Goal: Transaction & Acquisition: Purchase product/service

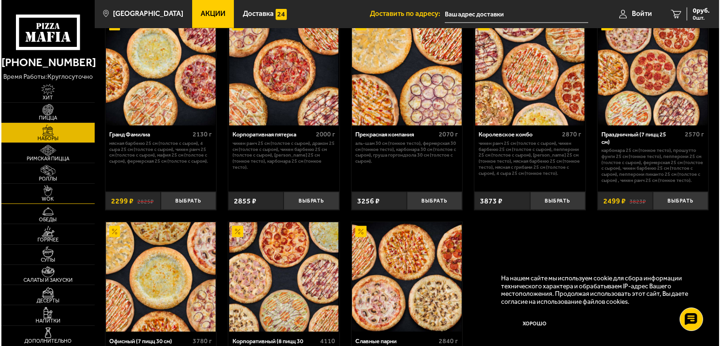
scroll to position [1192, 0]
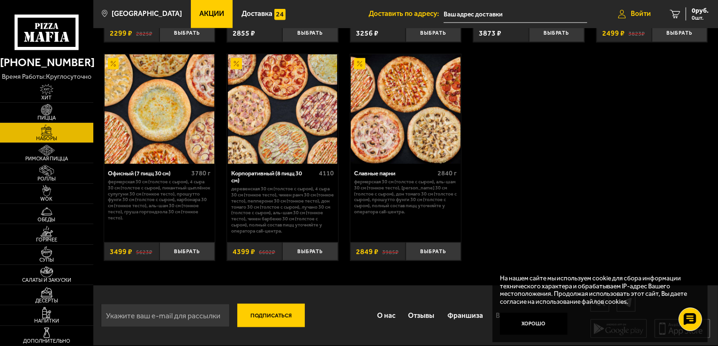
click at [624, 12] on icon at bounding box center [622, 14] width 8 height 8
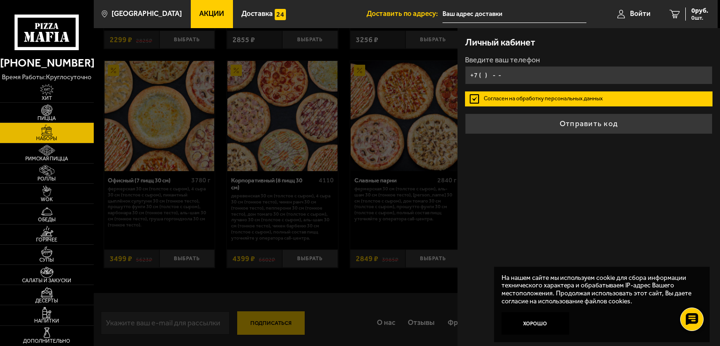
click at [505, 81] on input "+7 ( ) - -" at bounding box center [589, 75] width 248 height 18
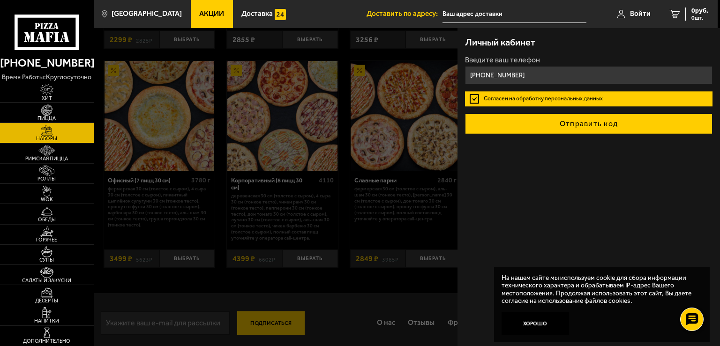
type input "[PHONE_NUMBER]"
click at [529, 120] on button "Отправить код" at bounding box center [589, 123] width 248 height 21
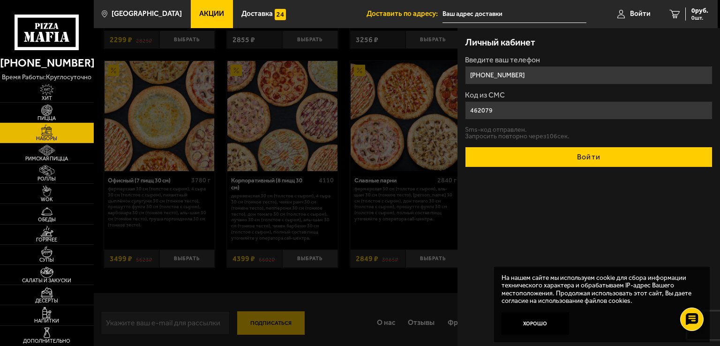
type input "462079"
click at [537, 152] on button "Войти" at bounding box center [589, 157] width 248 height 21
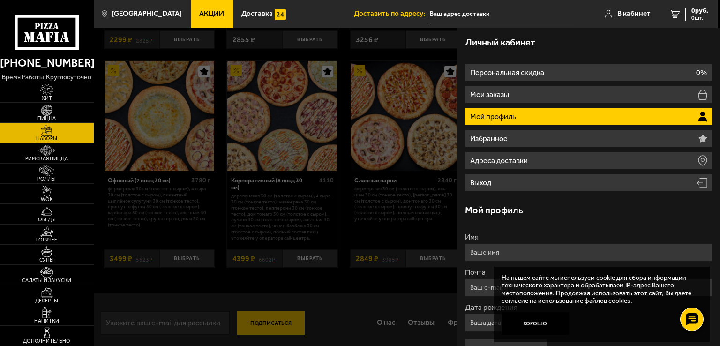
click at [616, 114] on li "Мой профиль" at bounding box center [589, 116] width 248 height 17
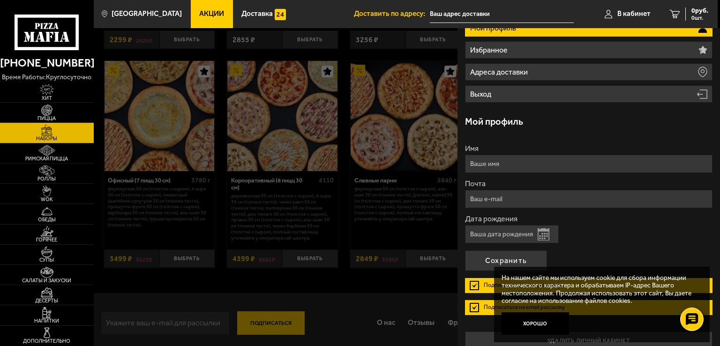
scroll to position [94, 0]
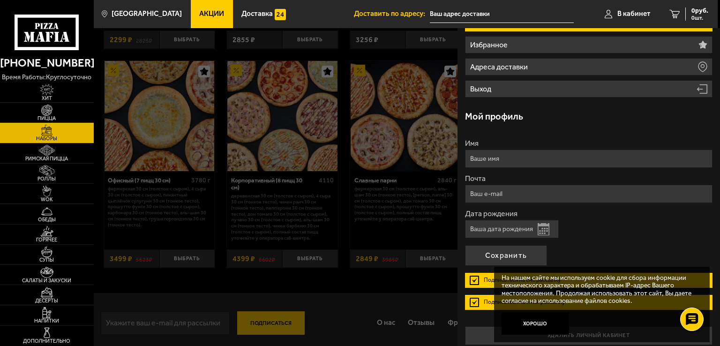
click at [513, 160] on input "Имя" at bounding box center [589, 159] width 248 height 18
type input "[PERSON_NAME]"
click at [515, 186] on input "Почта" at bounding box center [589, 194] width 248 height 18
type input "[EMAIL_ADDRESS][DOMAIN_NAME]"
click at [509, 232] on input "Дата рождения" at bounding box center [512, 229] width 94 height 18
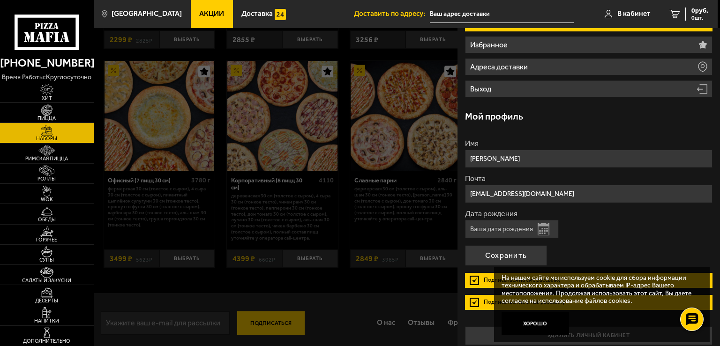
click at [538, 227] on button "Открыть календарь" at bounding box center [544, 229] width 12 height 12
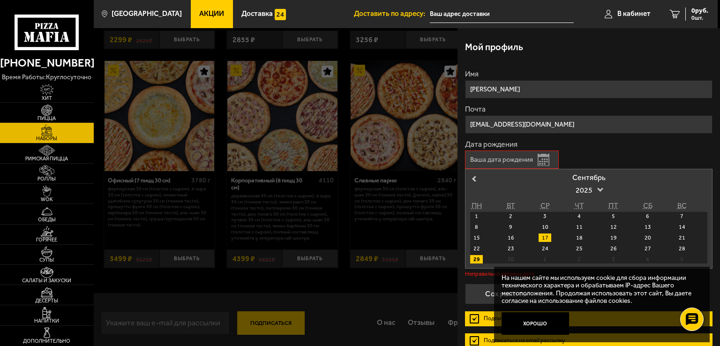
scroll to position [188, 0]
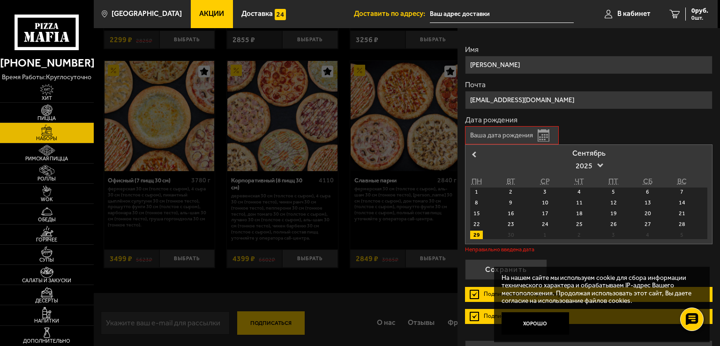
click at [474, 136] on form "Имя [PERSON_NAME] Почта [EMAIL_ADDRESS][DOMAIN_NAME] Дата рождения Открыть кале…" at bounding box center [589, 188] width 248 height 285
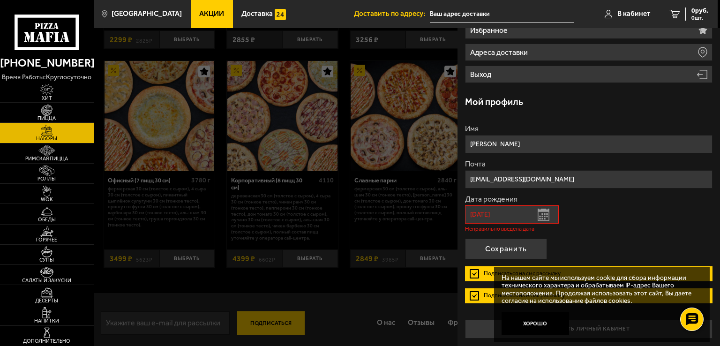
scroll to position [100, 0]
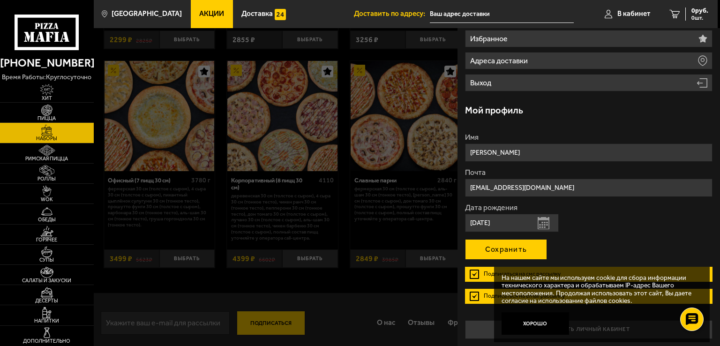
type input "[DATE]"
click at [539, 244] on button "Сохранить" at bounding box center [506, 249] width 82 height 21
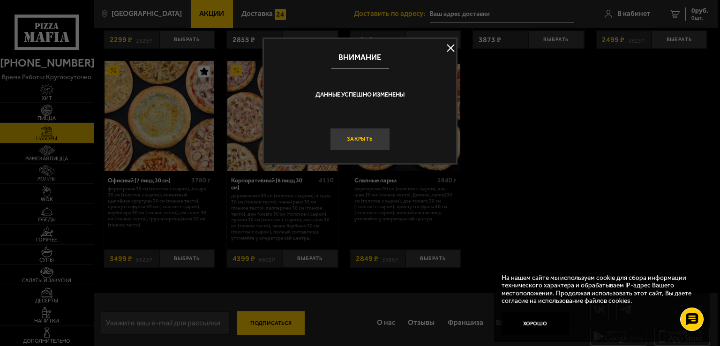
click at [375, 144] on button "Закрыть" at bounding box center [360, 139] width 60 height 23
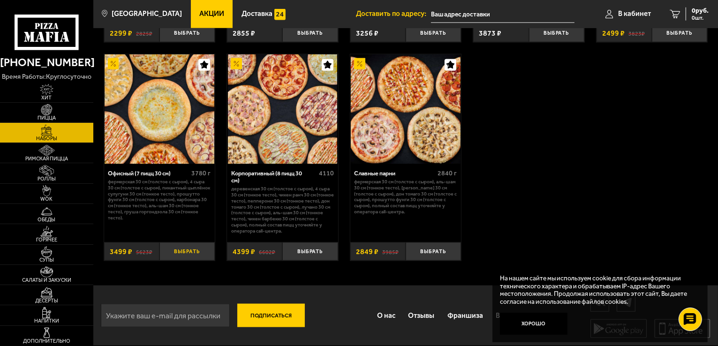
click at [185, 250] on button "Выбрать" at bounding box center [186, 251] width 55 height 18
click at [614, 12] on span "В кабинет" at bounding box center [623, 13] width 33 height 7
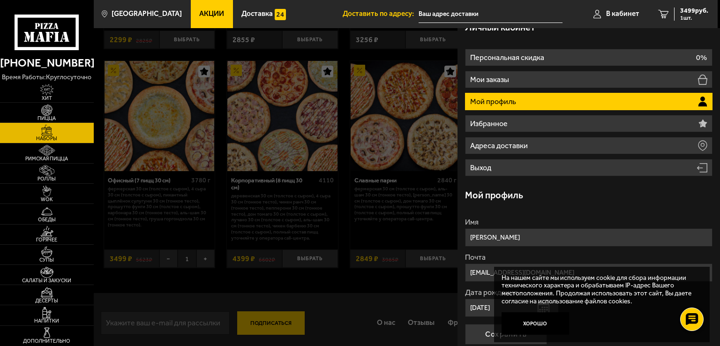
scroll to position [0, 0]
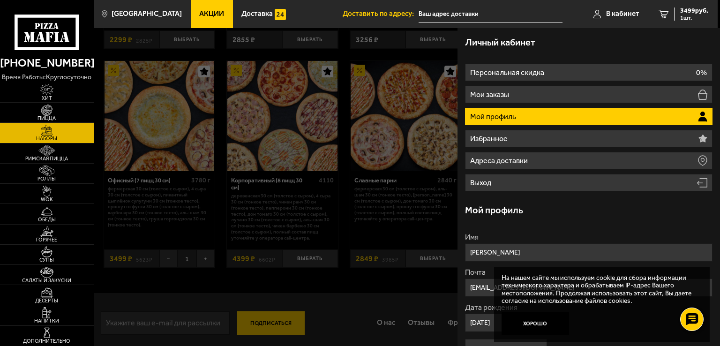
click at [596, 43] on div "Личный кабинет" at bounding box center [589, 42] width 248 height 28
click at [681, 15] on span "1 шт." at bounding box center [694, 18] width 28 height 6
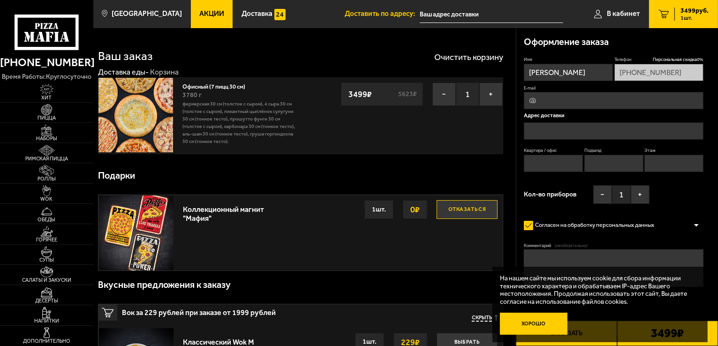
click at [533, 325] on button "Хорошо" at bounding box center [534, 324] width 68 height 23
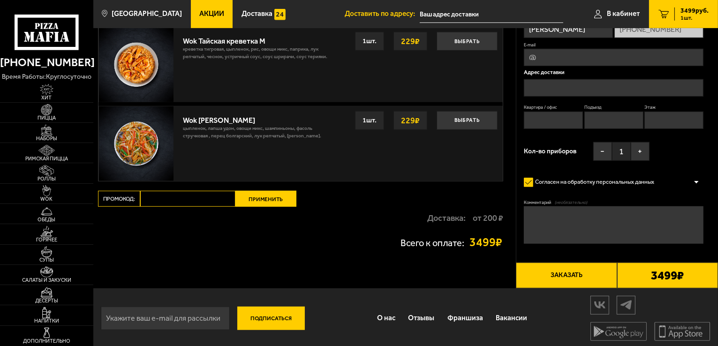
scroll to position [620, 0]
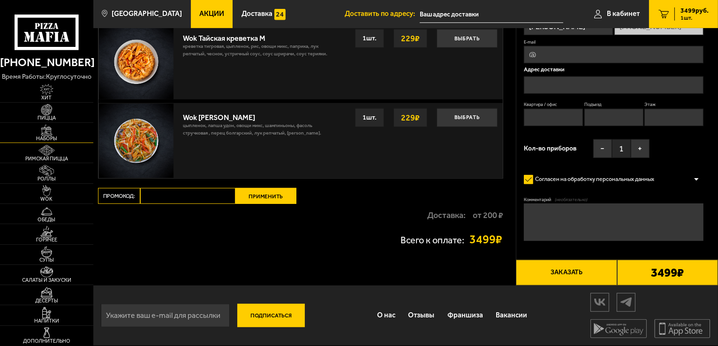
click at [50, 131] on img at bounding box center [46, 130] width 29 height 11
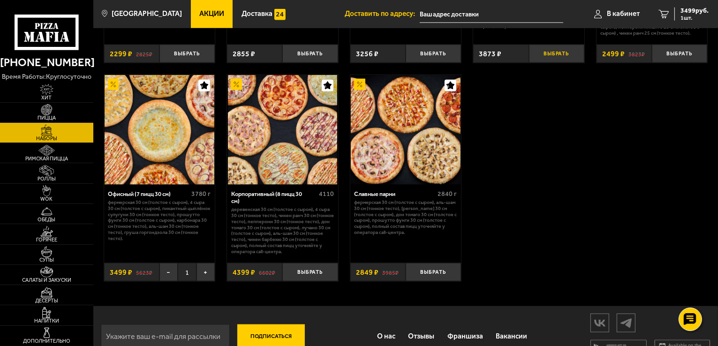
scroll to position [1192, 0]
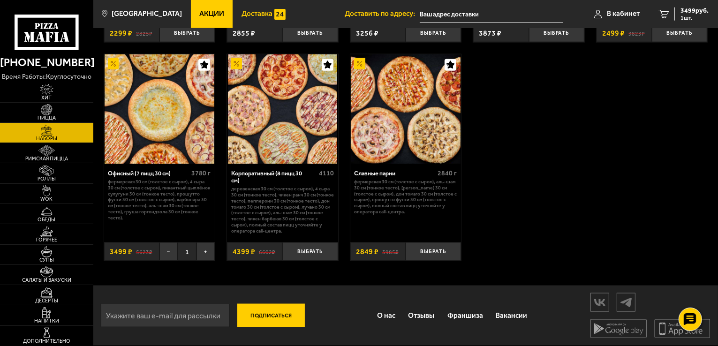
click at [253, 15] on span "Доставка" at bounding box center [257, 13] width 31 height 7
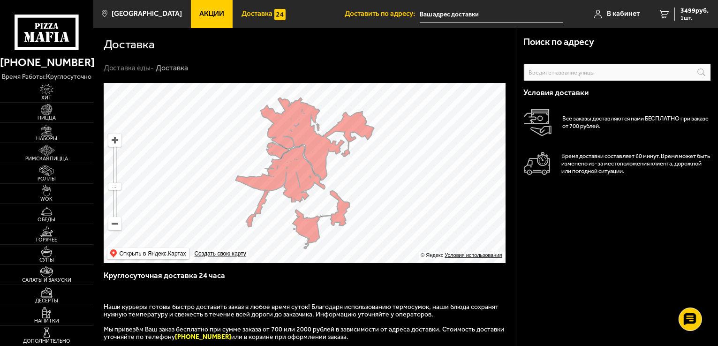
click at [573, 74] on input "text" at bounding box center [617, 72] width 187 height 17
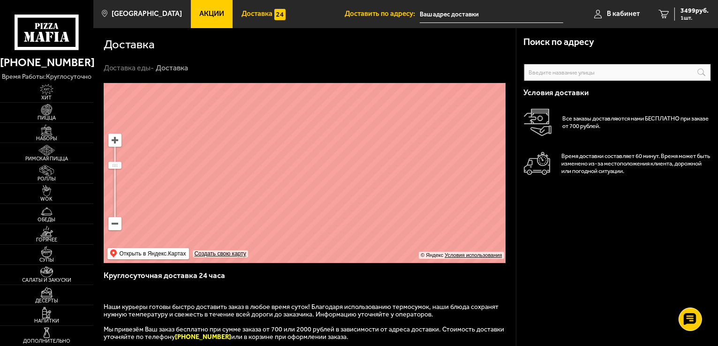
drag, startPoint x: 379, startPoint y: 159, endPoint x: 456, endPoint y: 159, distance: 76.9
click at [456, 159] on ymaps at bounding box center [305, 173] width 402 height 180
click at [252, 144] on ymaps at bounding box center [305, 173] width 402 height 180
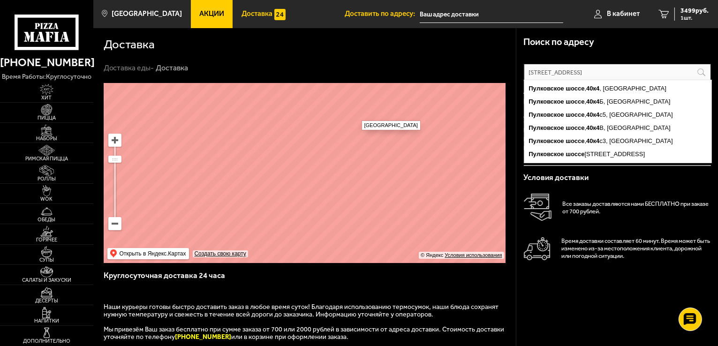
click at [357, 116] on ymaps at bounding box center [305, 173] width 402 height 180
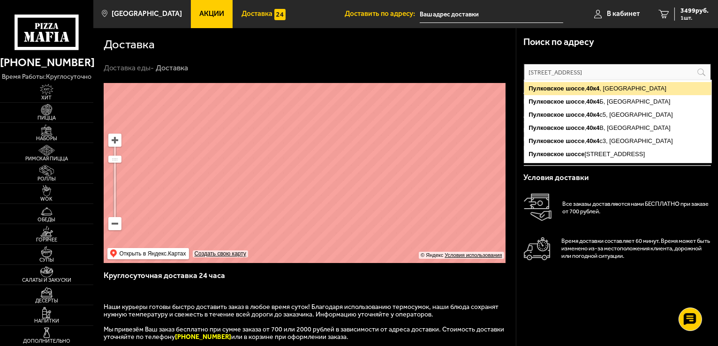
click at [584, 88] on ymaps "[STREET_ADDRESS]" at bounding box center [617, 88] width 187 height 13
type input "[STREET_ADDRESS]"
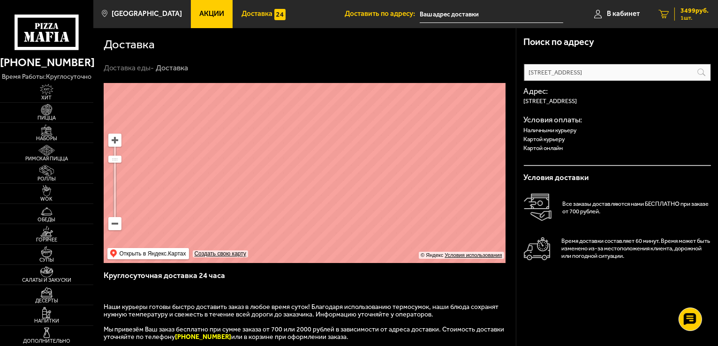
click at [679, 15] on div "3499 руб. 1 шт." at bounding box center [691, 14] width 34 height 13
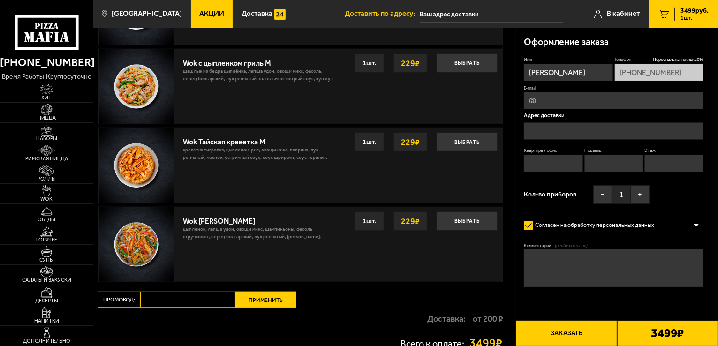
scroll to position [620, 0]
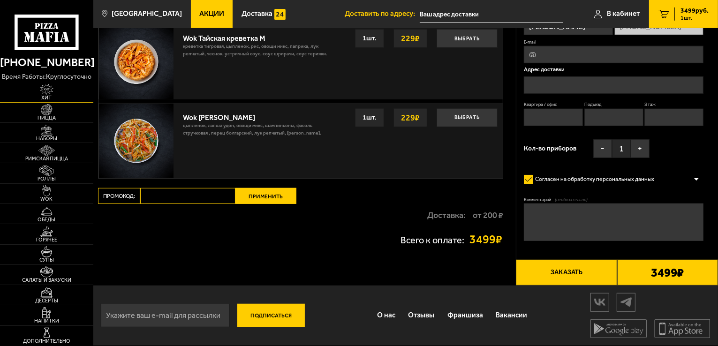
click at [41, 92] on img at bounding box center [46, 89] width 29 height 11
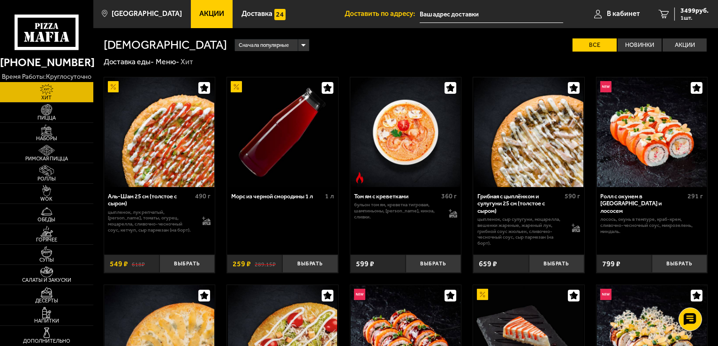
click at [50, 41] on icon at bounding box center [47, 33] width 65 height 36
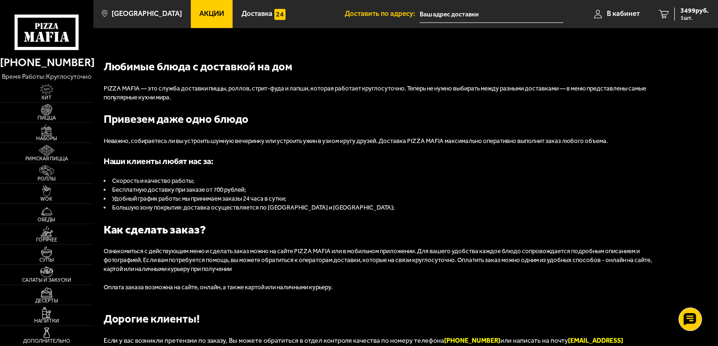
scroll to position [703, 0]
